Goal: Ask a question

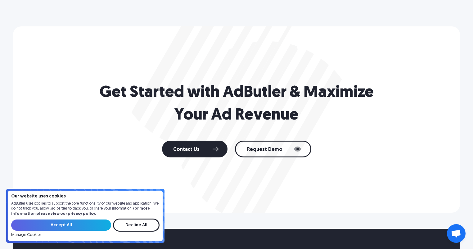
scroll to position [1118, 0]
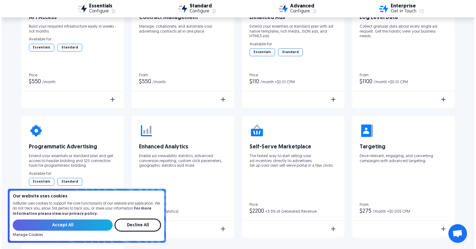
scroll to position [1063, 0]
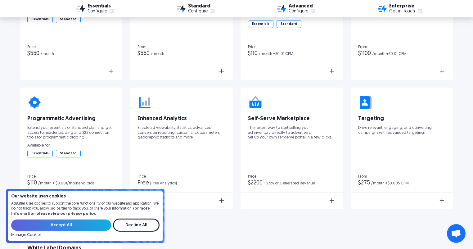
click at [291, 229] on div "API Access Build your required infrastructure easily in weeks - not months. Ava…" at bounding box center [237, 148] width 434 height 381
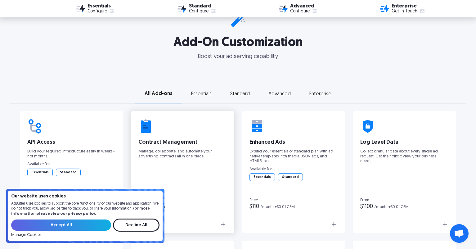
scroll to position [927, 0]
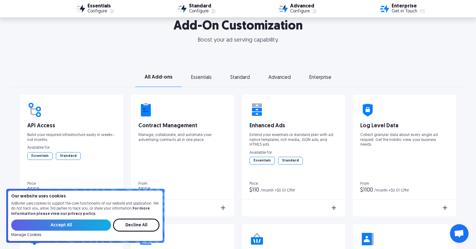
click at [201, 76] on div "Essentials" at bounding box center [201, 77] width 20 height 4
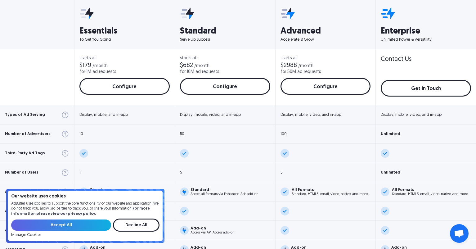
scroll to position [212, 0]
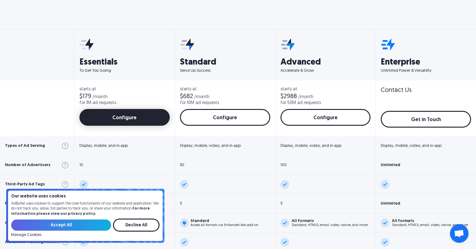
click at [110, 119] on link "Configure" at bounding box center [125, 117] width 90 height 17
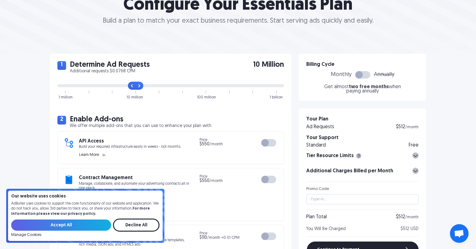
scroll to position [93, 0]
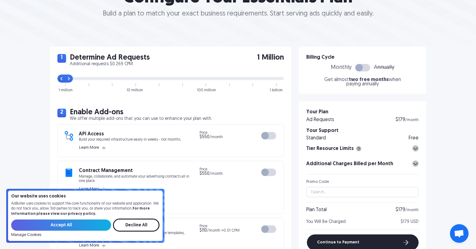
drag, startPoint x: 134, startPoint y: 80, endPoint x: 67, endPoint y: 84, distance: 67.5
type input "0"
click at [67, 80] on input "range" at bounding box center [170, 78] width 227 height 3
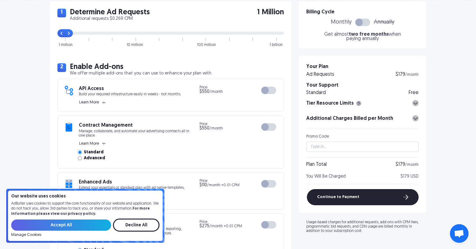
scroll to position [124, 0]
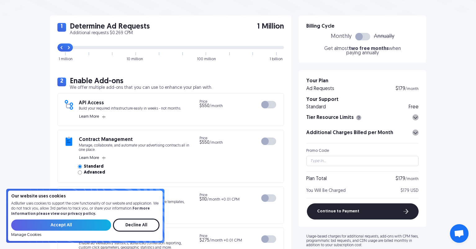
click at [366, 36] on div at bounding box center [363, 36] width 15 height 7
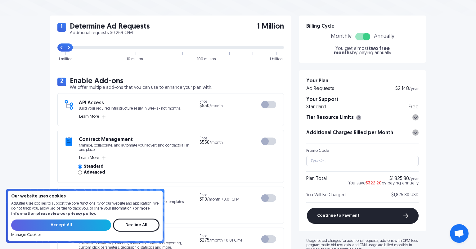
click at [366, 36] on div at bounding box center [366, 36] width 7 height 7
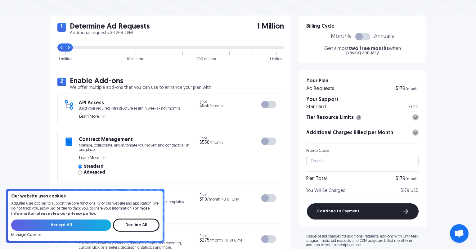
click at [366, 36] on div at bounding box center [363, 36] width 15 height 7
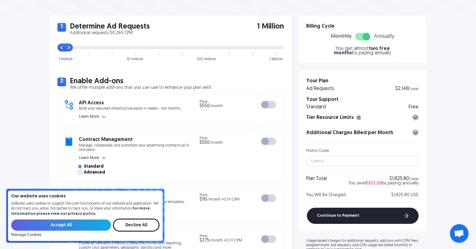
click at [366, 36] on div at bounding box center [366, 36] width 7 height 7
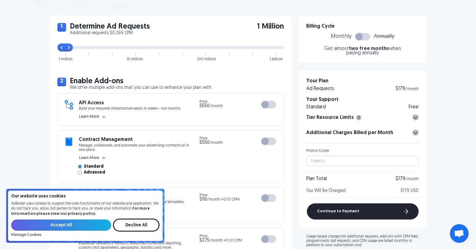
click at [273, 102] on div at bounding box center [269, 104] width 15 height 7
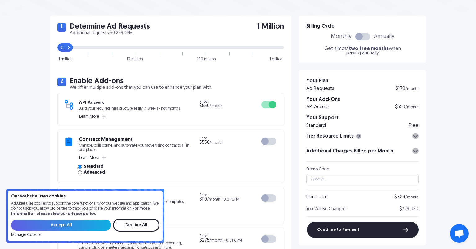
click at [273, 102] on div at bounding box center [272, 104] width 7 height 7
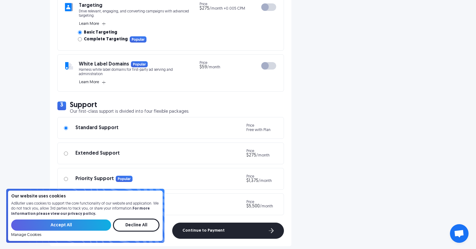
scroll to position [528, 0]
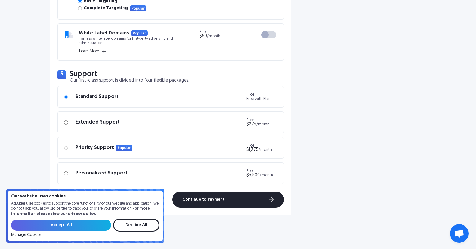
click at [460, 230] on span "Open chat" at bounding box center [459, 234] width 10 height 9
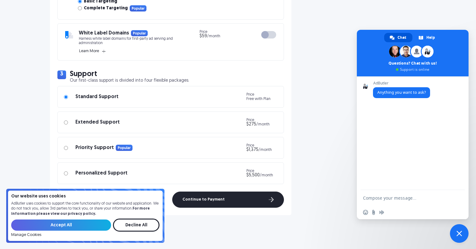
click at [395, 203] on textarea "Compose your message..." at bounding box center [406, 198] width 87 height 16
type textarea "What would be the cost to serve only in house ads?"
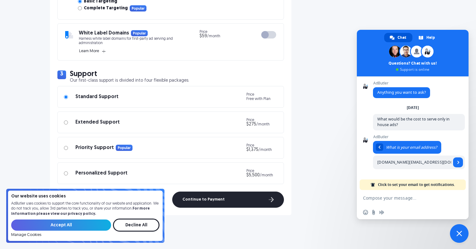
type input "jason.fan@vaulted-oak.com"
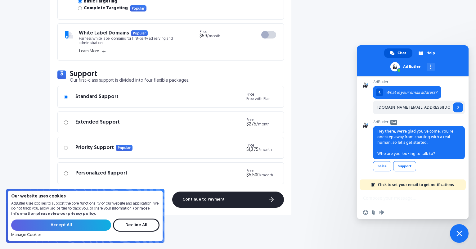
scroll to position [15, 0]
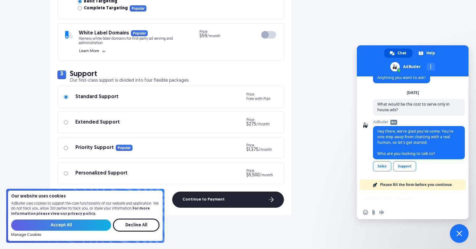
click at [386, 168] on link "Sales" at bounding box center [382, 166] width 18 height 10
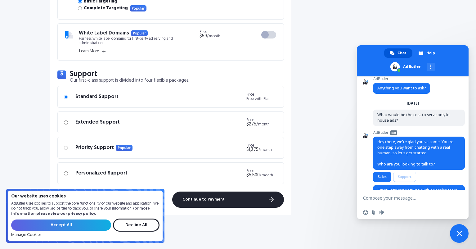
scroll to position [28, 0]
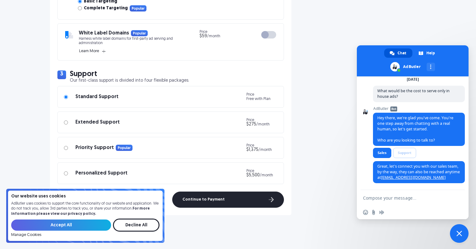
click at [391, 197] on textarea "Compose your message..." at bounding box center [406, 198] width 87 height 16
click at [422, 192] on textarea "Compose your message..." at bounding box center [406, 198] width 87 height 16
type textarea "k"
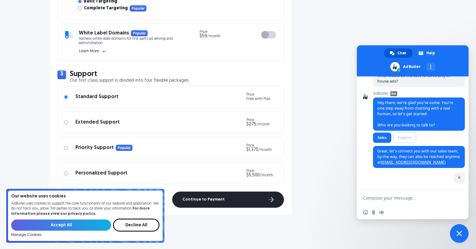
scroll to position [43, 0]
click at [82, 226] on input "Accept All" at bounding box center [61, 225] width 100 height 11
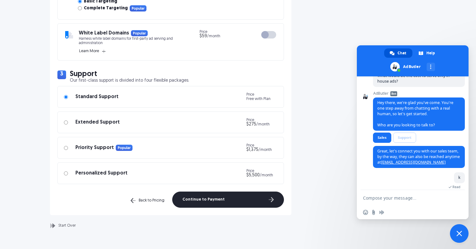
scroll to position [48, 0]
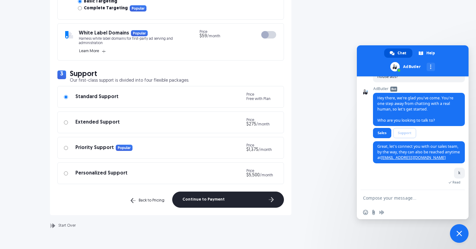
click at [407, 194] on textarea "Compose your message..." at bounding box center [406, 198] width 87 height 16
type textarea "are you connecting to sales here?"
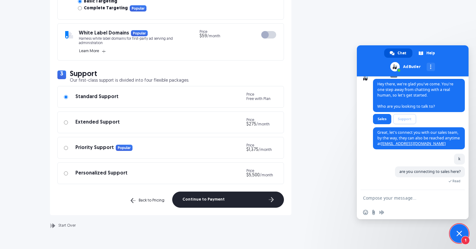
scroll to position [112, 0]
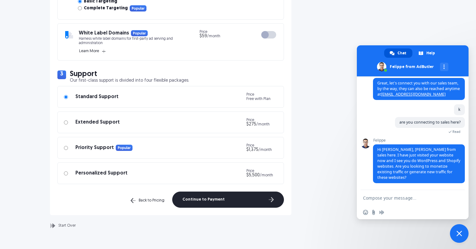
click at [397, 198] on textarea "Compose your message..." at bounding box center [406, 198] width 87 height 16
type textarea "its not my website, its a clients"
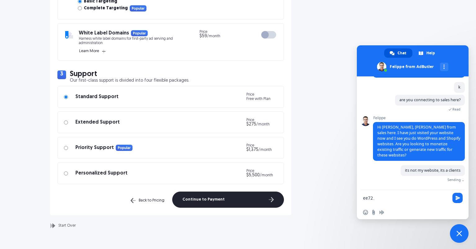
scroll to position [127, 0]
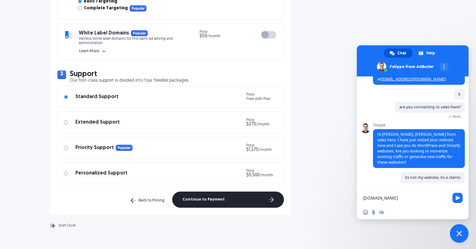
type textarea "ee72.com"
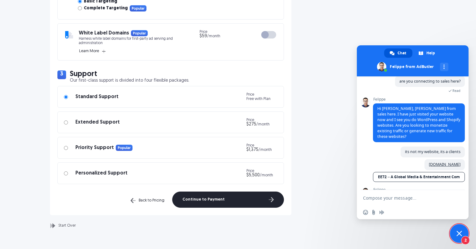
scroll to position [185, 0]
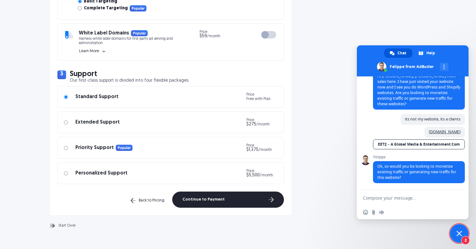
click at [433, 195] on textarea "Compose your message..." at bounding box center [406, 198] width 87 height 16
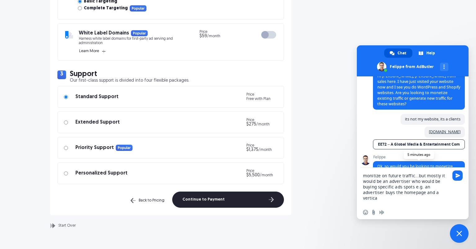
type textarea "monitize on future traffic...but mostly it would be an advertiser who would be …"
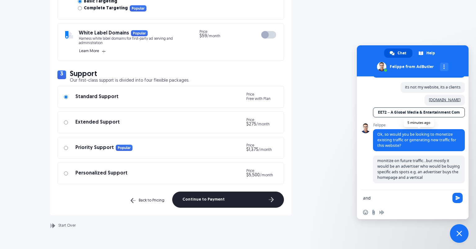
scroll to position [217, 0]
type textarea "and want a take over on these"
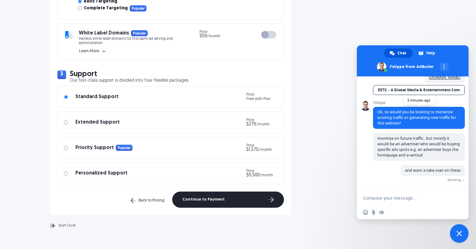
scroll to position [230, 0]
